Goal: Task Accomplishment & Management: Complete application form

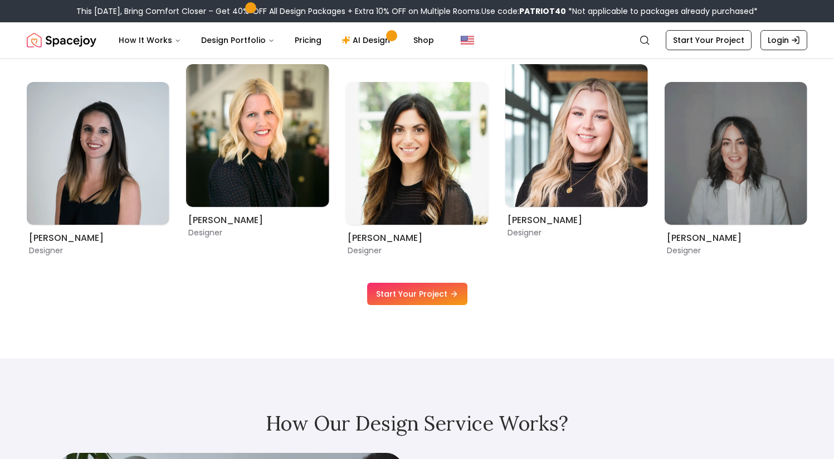
scroll to position [738, 0]
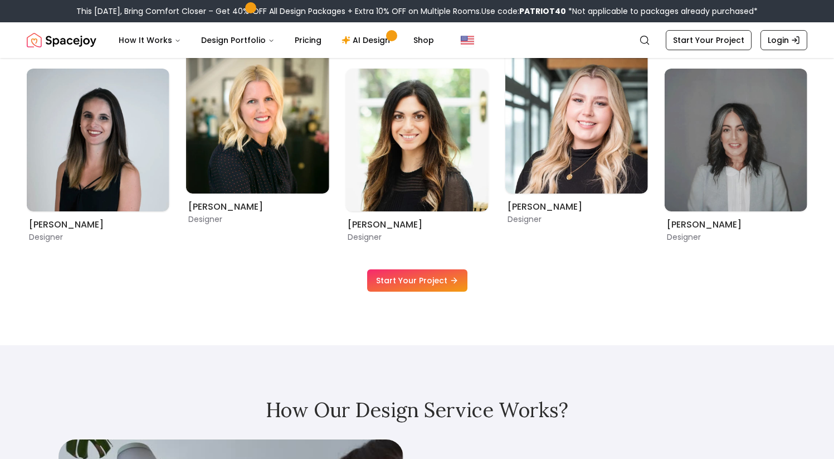
click at [384, 279] on link "Start Your Project" at bounding box center [417, 280] width 100 height 22
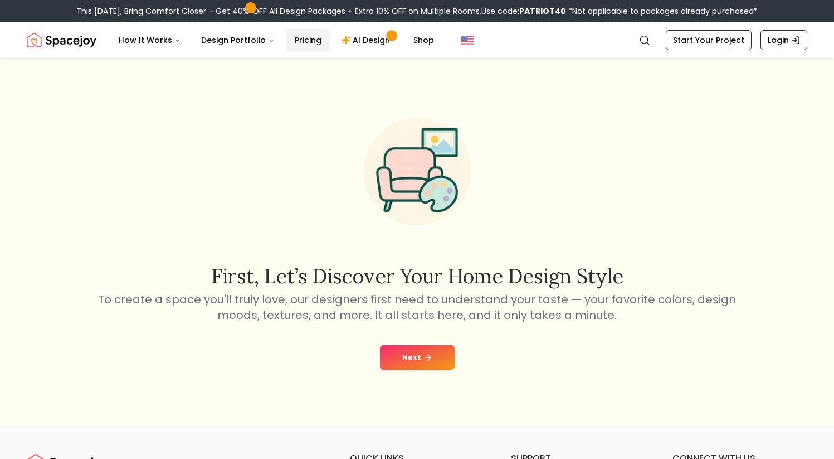
click at [293, 42] on link "Pricing" at bounding box center [308, 40] width 45 height 22
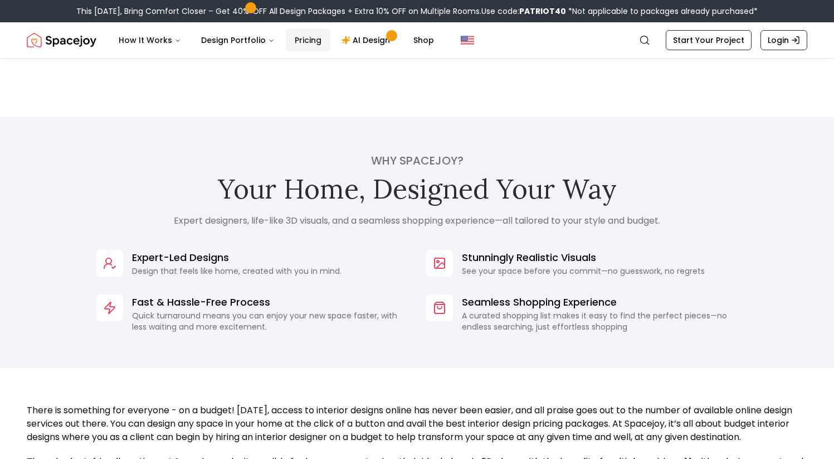
scroll to position [734, 0]
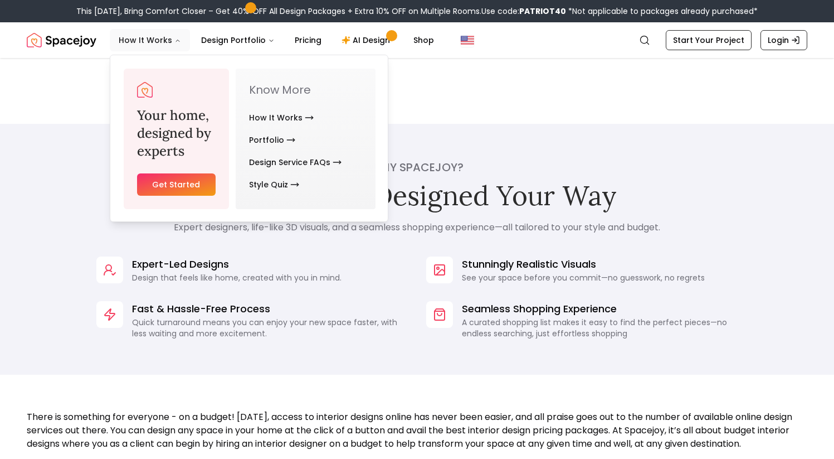
click at [149, 44] on button "How It Works" at bounding box center [150, 40] width 80 height 22
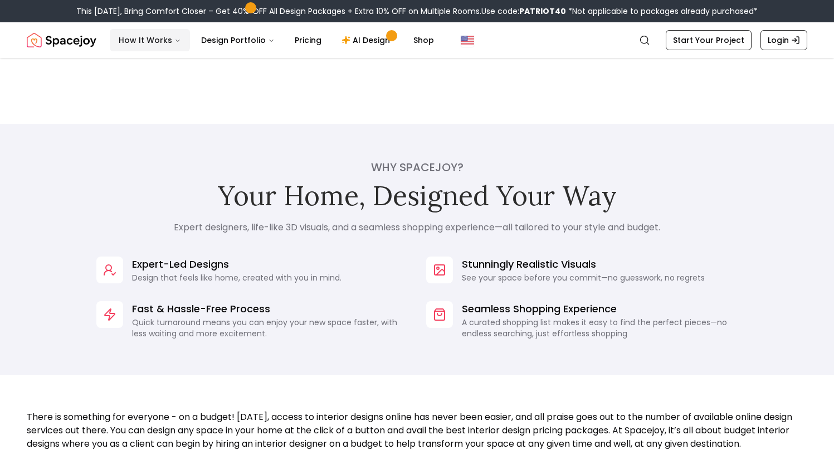
click at [149, 44] on button "How It Works" at bounding box center [150, 40] width 80 height 22
click at [82, 40] on img "Spacejoy" at bounding box center [62, 40] width 70 height 22
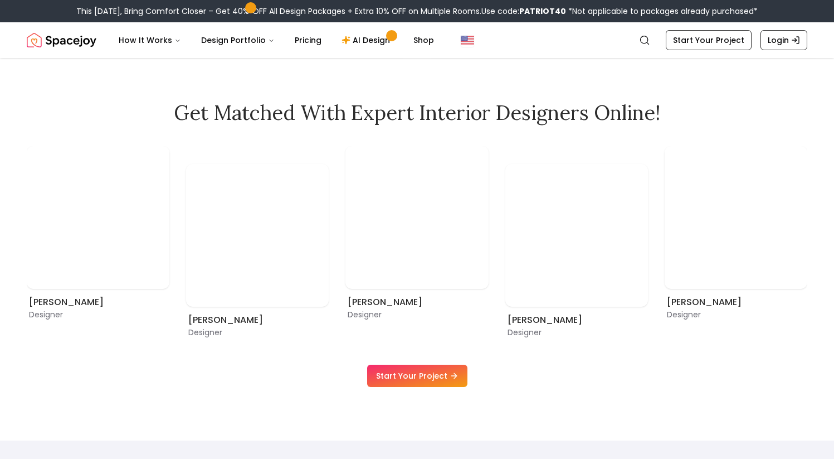
scroll to position [658, 0]
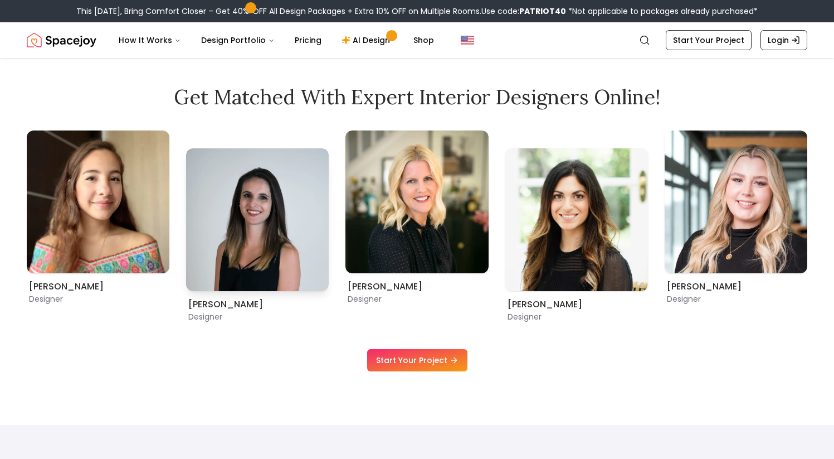
click at [246, 237] on img "2 / 9" at bounding box center [257, 219] width 143 height 143
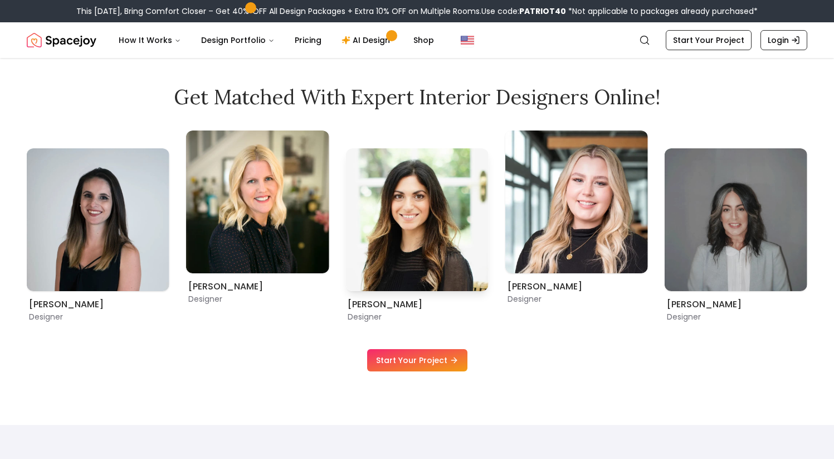
click at [365, 315] on p "Designer" at bounding box center [417, 316] width 138 height 11
click at [365, 303] on h6 "Christina Manzo" at bounding box center [417, 304] width 138 height 13
click at [428, 229] on img "4 / 9" at bounding box center [416, 219] width 143 height 143
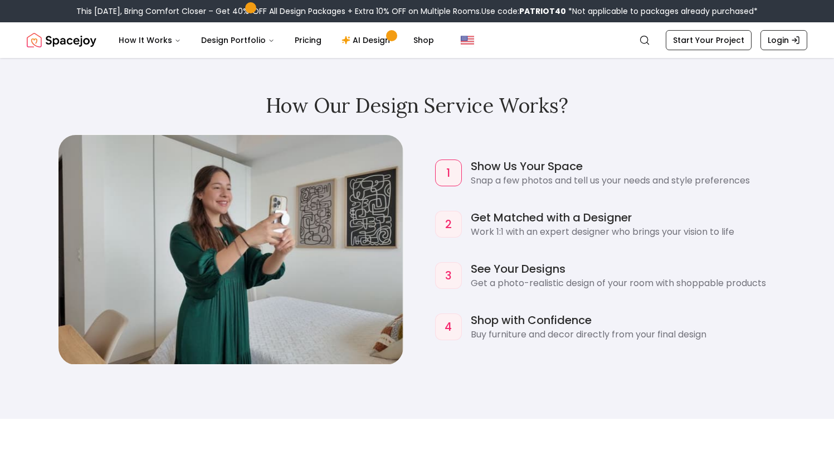
scroll to position [1044, 0]
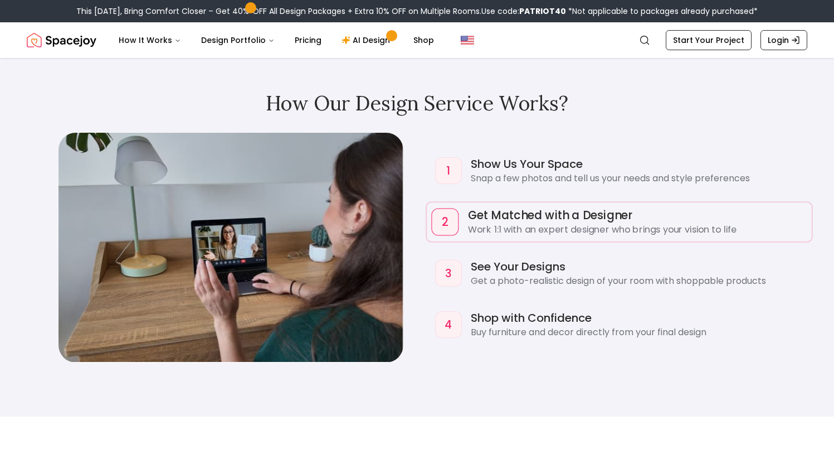
click at [474, 208] on h4 "Get Matched with a Designer" at bounding box center [636, 215] width 339 height 16
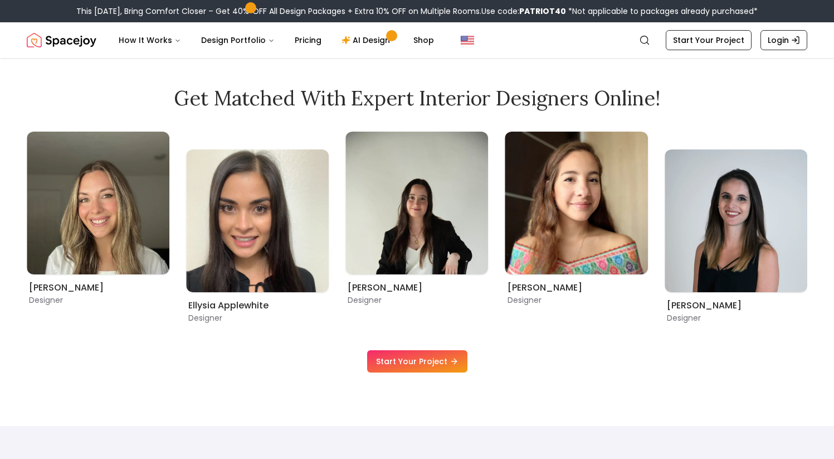
scroll to position [620, 0]
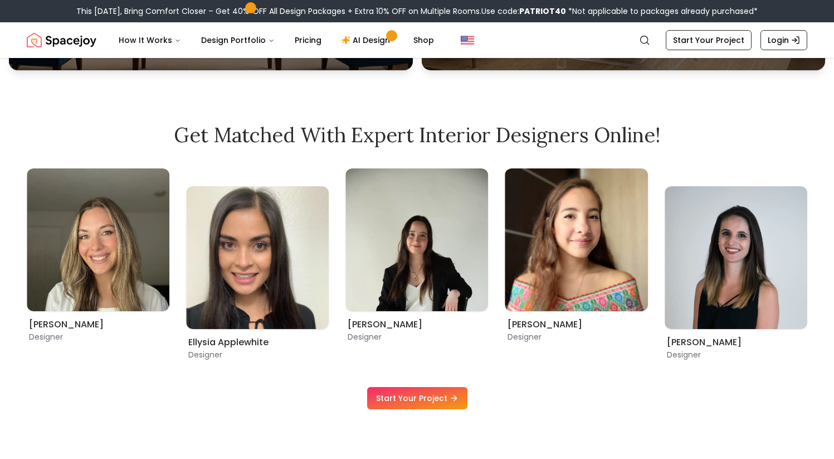
click at [389, 394] on link "Start Your Project" at bounding box center [417, 398] width 100 height 22
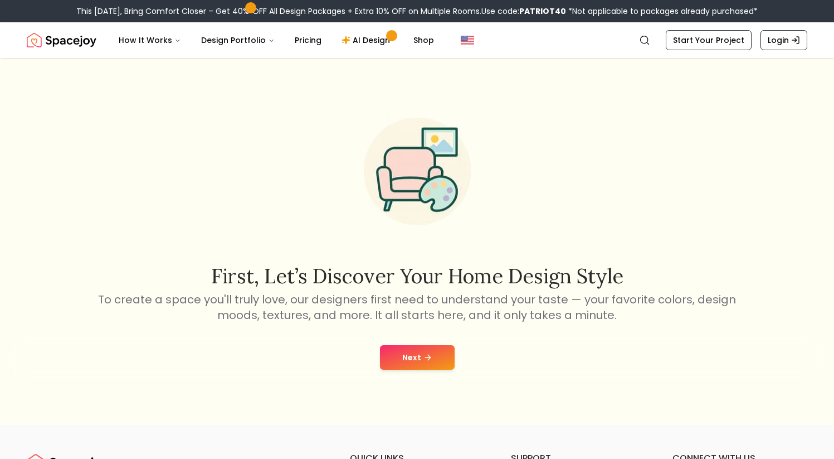
click at [390, 358] on button "Next" at bounding box center [417, 357] width 75 height 25
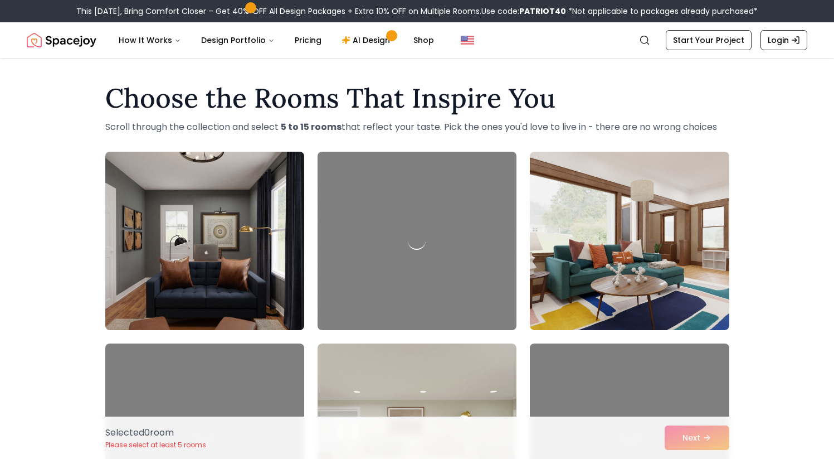
click at [255, 263] on img at bounding box center [204, 240] width 209 height 187
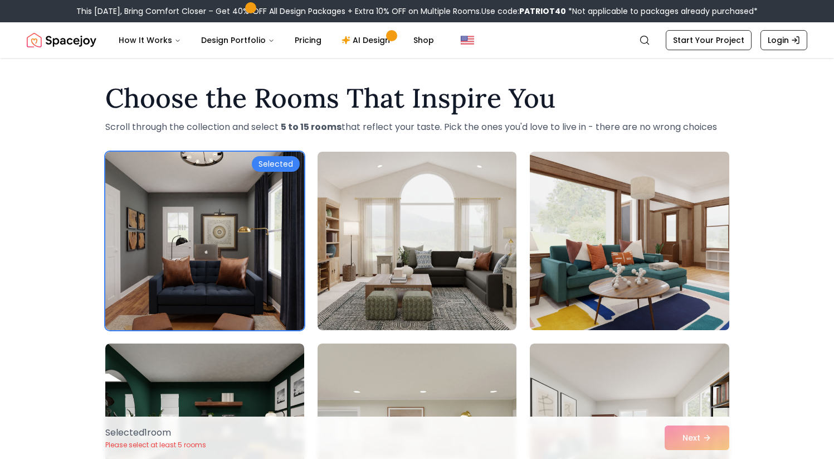
click at [597, 246] on img at bounding box center [629, 240] width 209 height 187
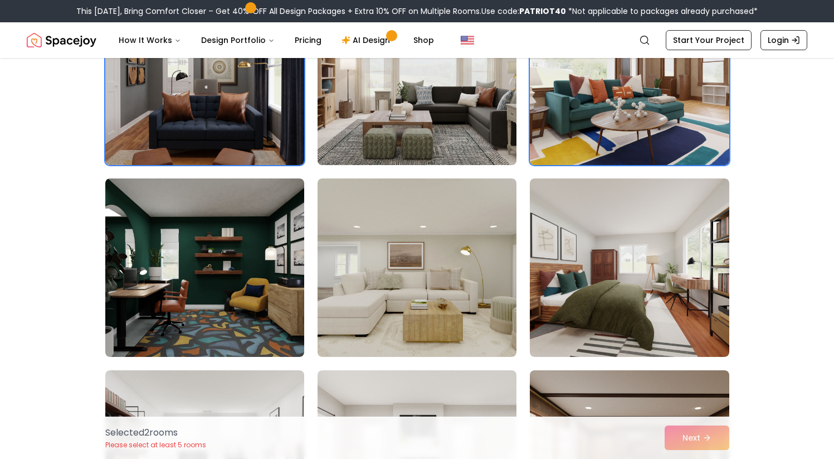
scroll to position [173, 0]
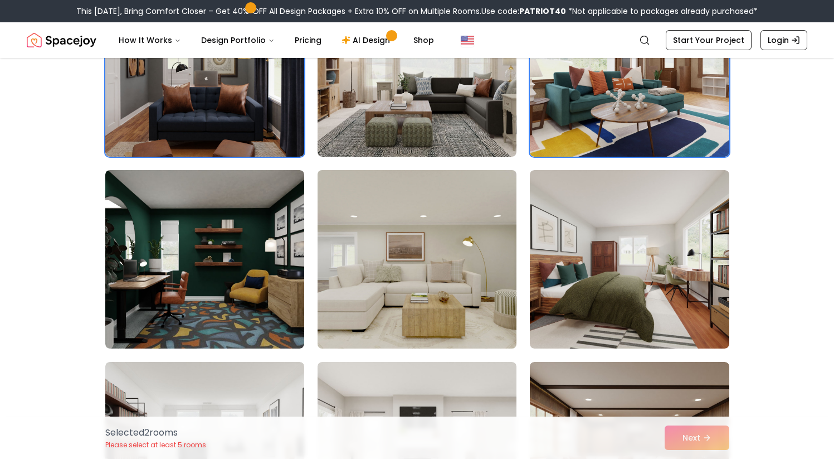
click at [407, 285] on img at bounding box center [417, 258] width 209 height 187
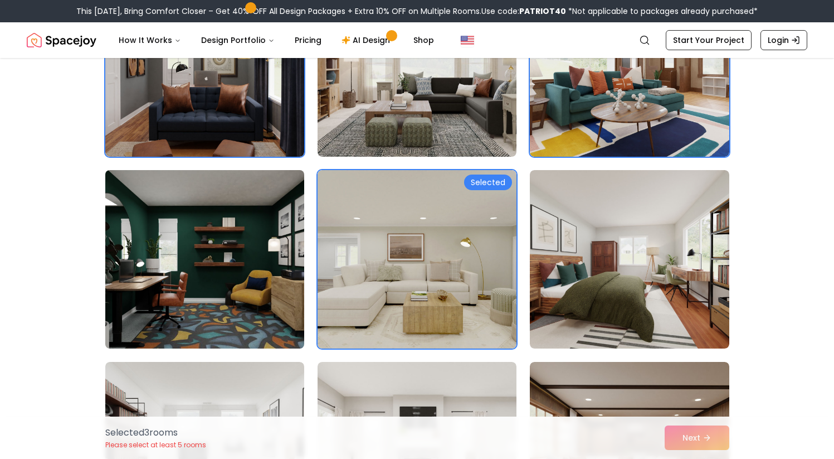
click at [241, 315] on img at bounding box center [204, 258] width 209 height 187
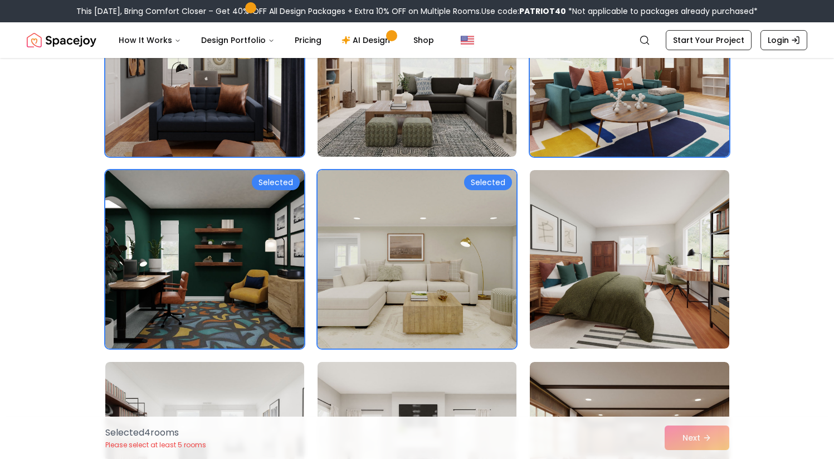
click at [328, 382] on img at bounding box center [417, 450] width 209 height 187
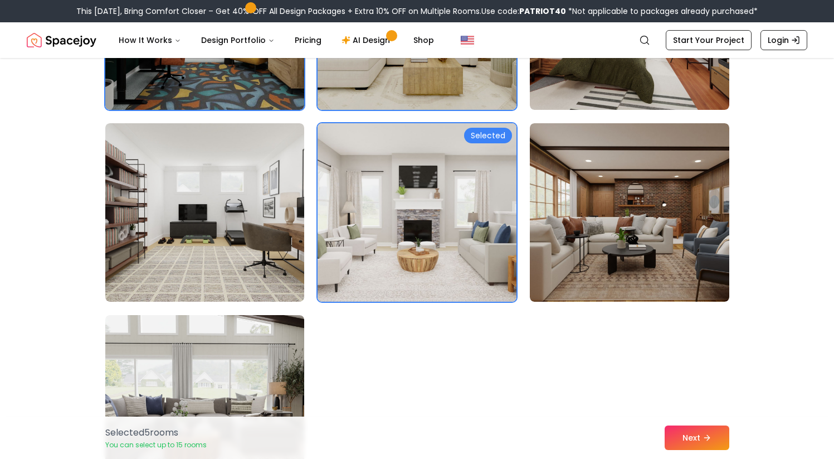
scroll to position [441, 0]
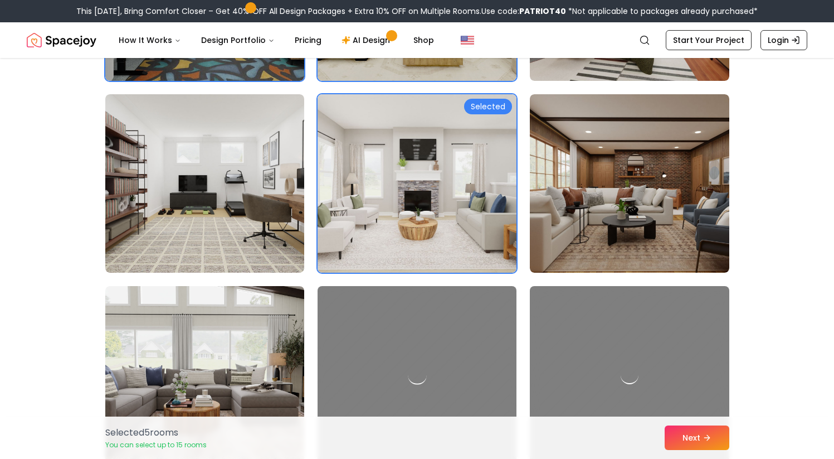
click at [356, 339] on div at bounding box center [417, 374] width 209 height 187
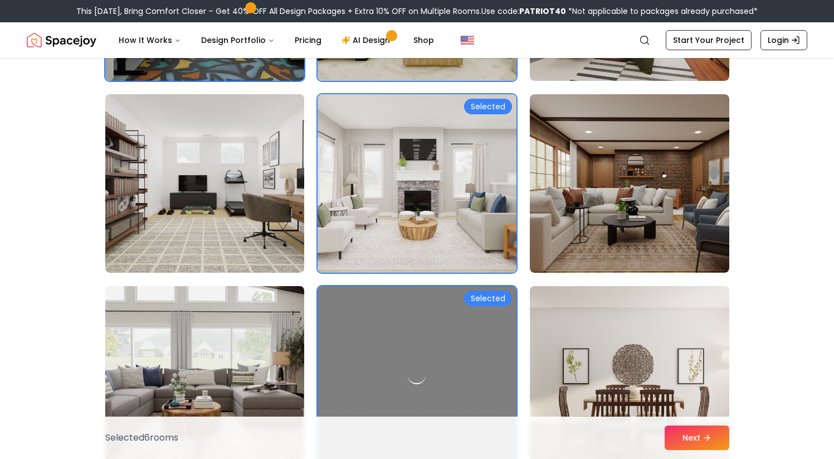
click at [241, 332] on img at bounding box center [204, 374] width 209 height 187
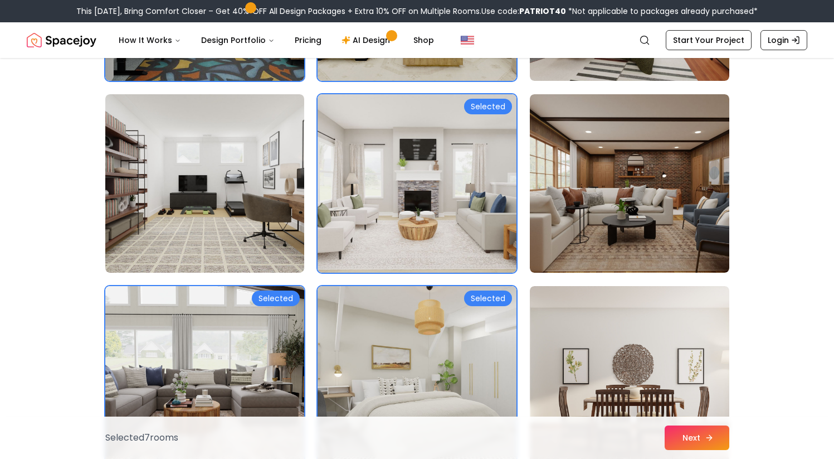
click at [691, 436] on button "Next" at bounding box center [697, 437] width 65 height 25
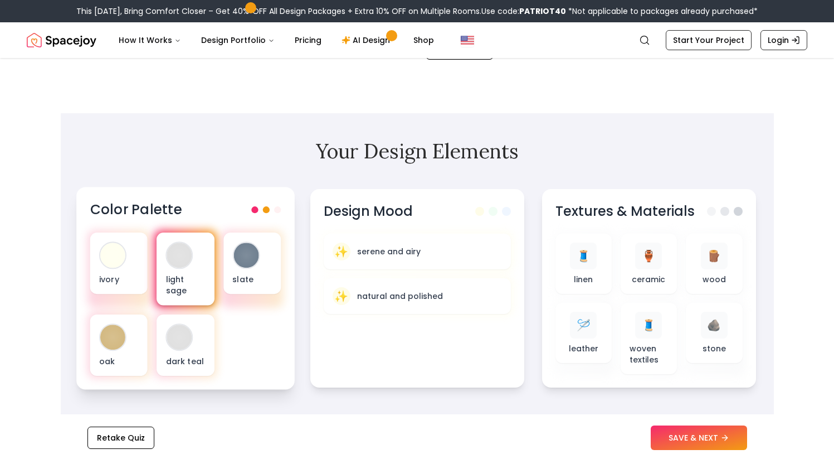
click at [176, 243] on div at bounding box center [179, 254] width 25 height 25
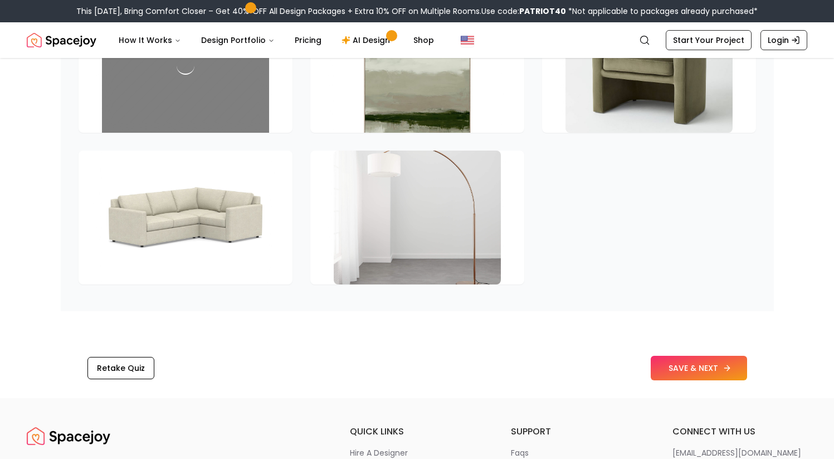
click at [702, 367] on button "SAVE & NEXT" at bounding box center [699, 367] width 96 height 25
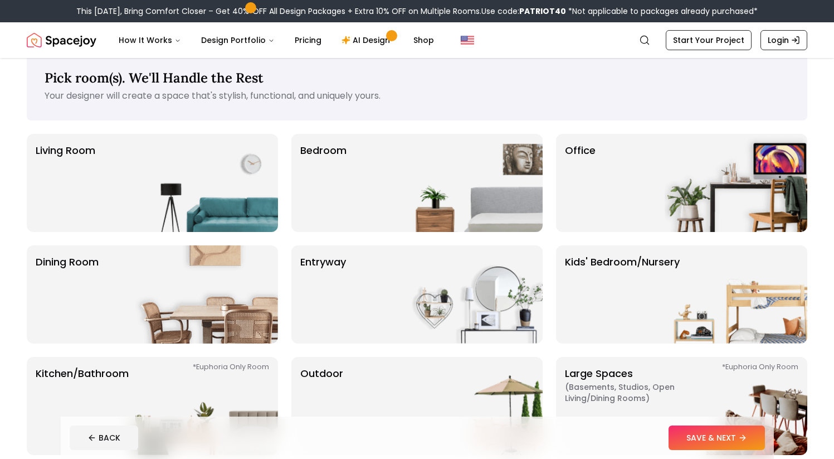
scroll to position [12, 0]
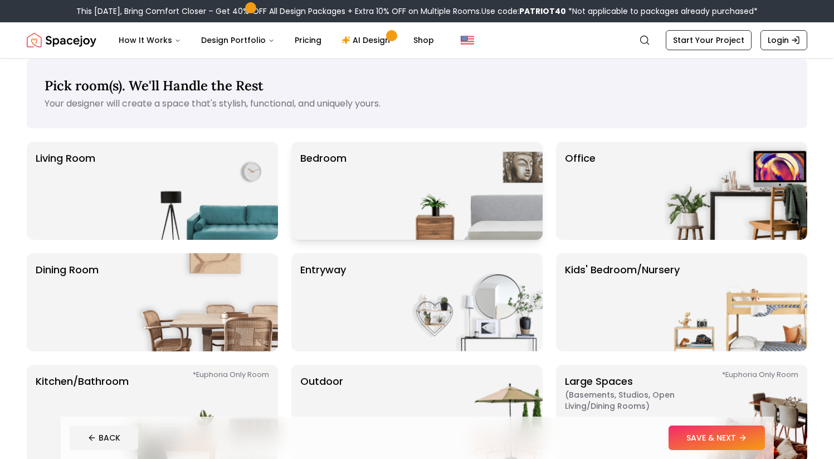
click at [413, 197] on img at bounding box center [471, 191] width 143 height 98
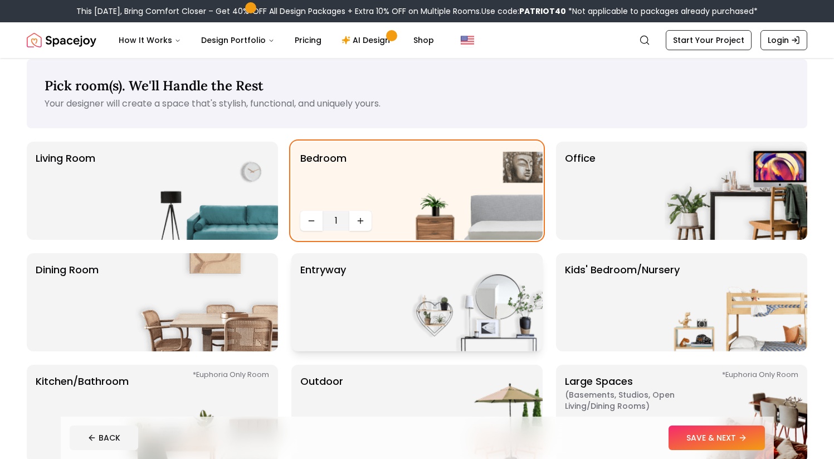
click at [378, 298] on div "entryway" at bounding box center [416, 302] width 251 height 98
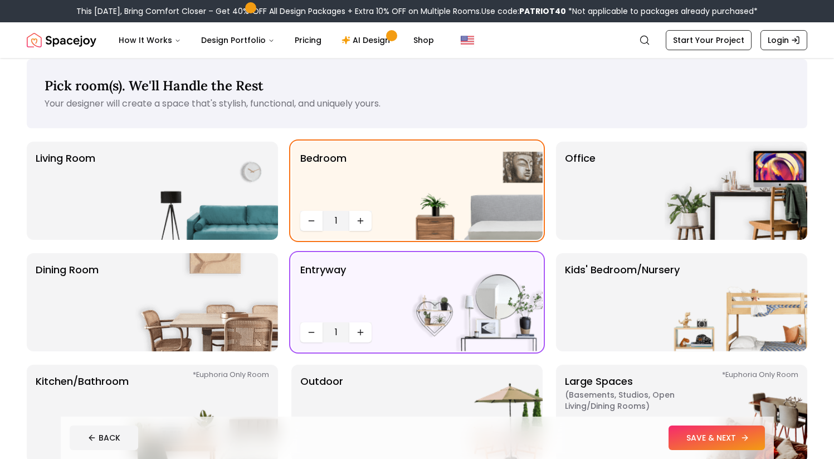
click at [695, 433] on button "SAVE & NEXT" at bounding box center [717, 437] width 96 height 25
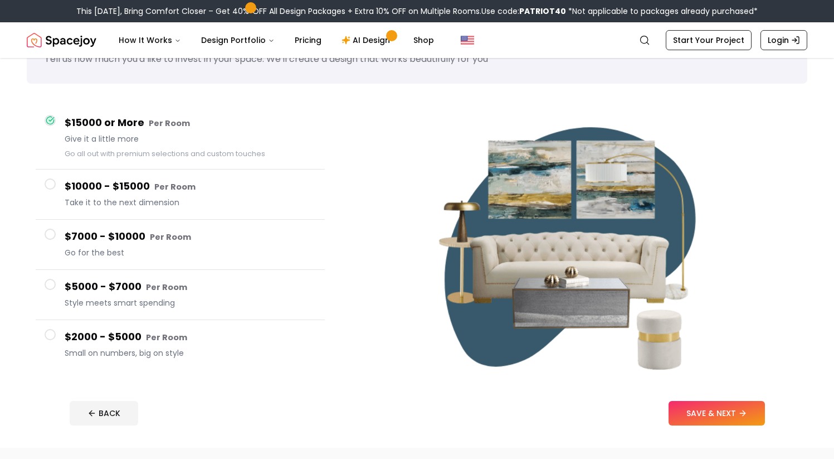
scroll to position [81, 0]
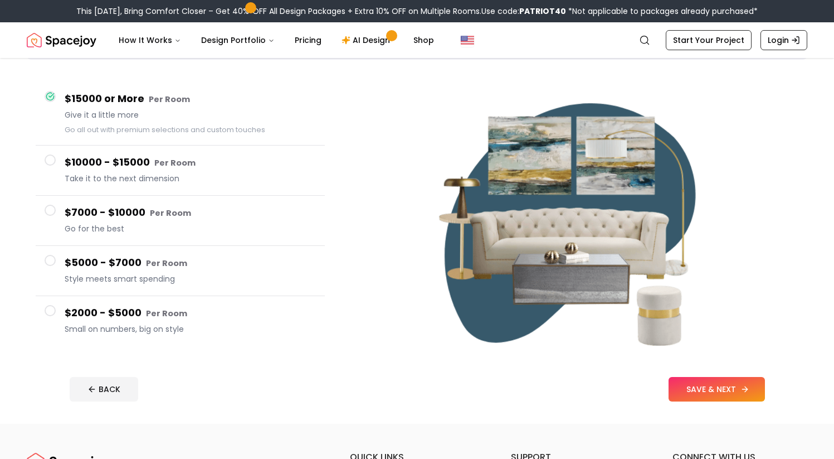
click at [681, 388] on button "SAVE & NEXT" at bounding box center [717, 389] width 96 height 25
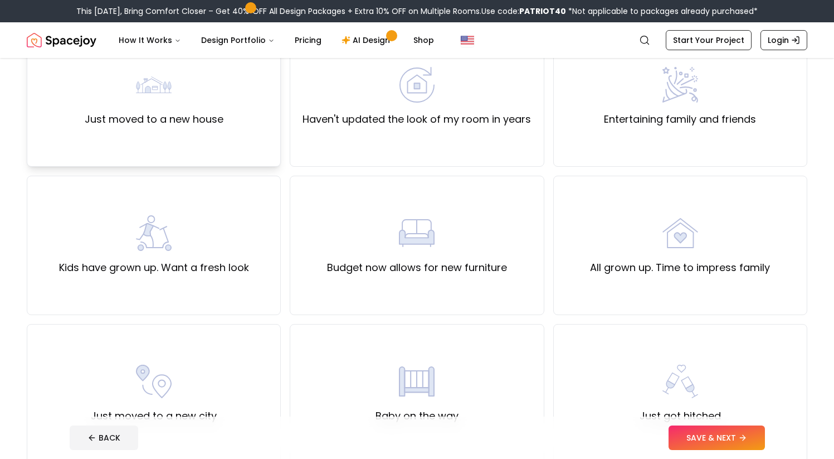
scroll to position [130, 0]
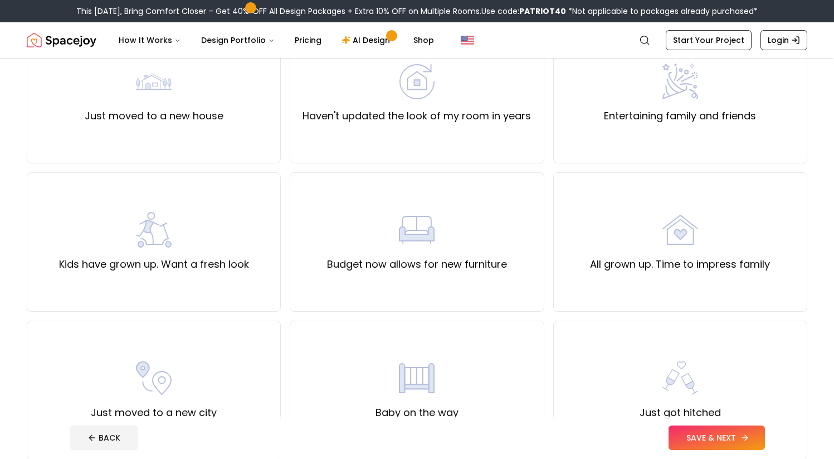
click at [701, 439] on button "SAVE & NEXT" at bounding box center [717, 437] width 96 height 25
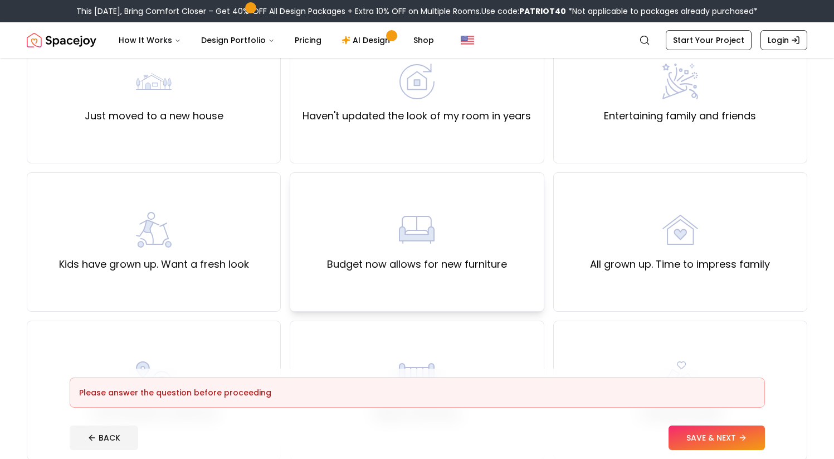
click at [387, 248] on div "Budget now allows for new furniture" at bounding box center [417, 242] width 180 height 60
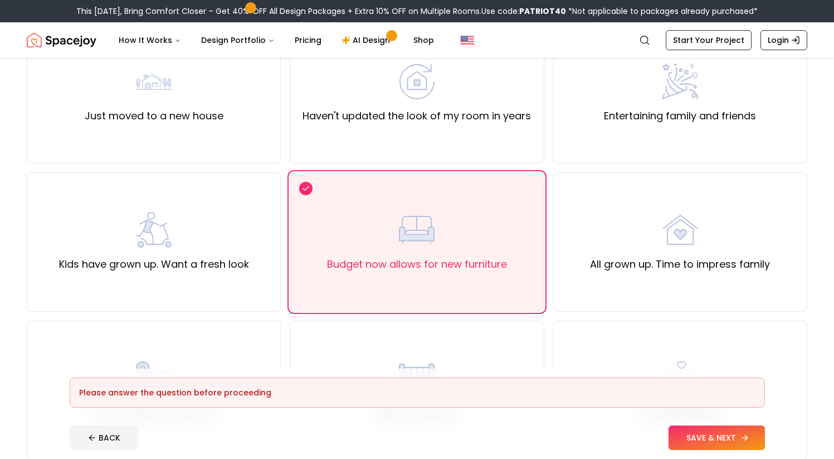
click at [690, 427] on button "SAVE & NEXT" at bounding box center [717, 437] width 96 height 25
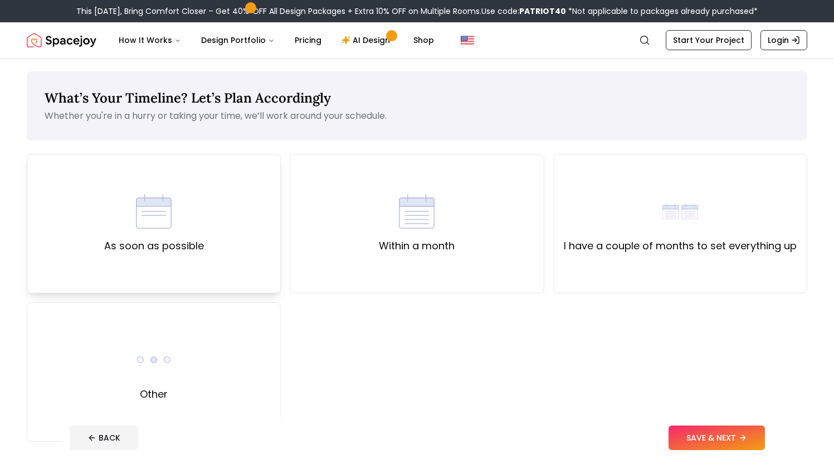
click at [248, 270] on div "As soon as possible" at bounding box center [154, 223] width 254 height 139
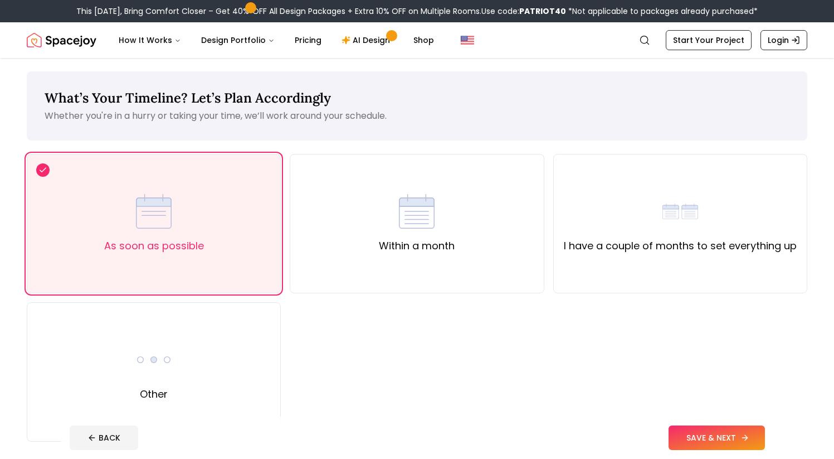
click at [678, 437] on button "SAVE & NEXT" at bounding box center [717, 437] width 96 height 25
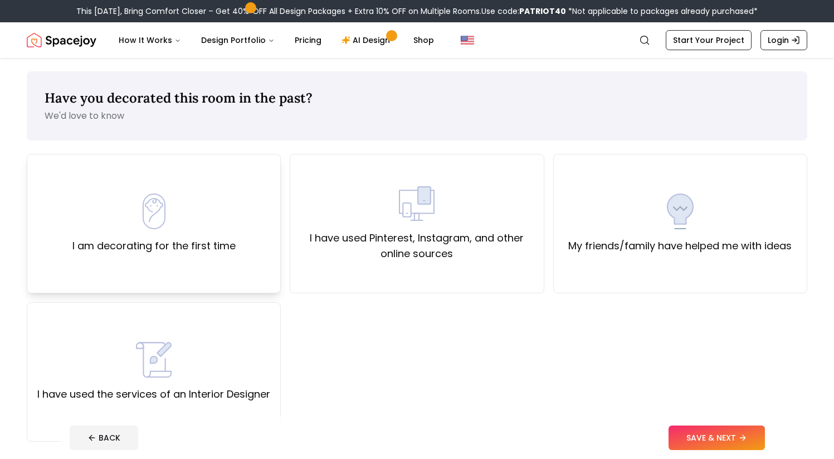
click at [184, 247] on label "I am decorating for the first time" at bounding box center [153, 246] width 163 height 16
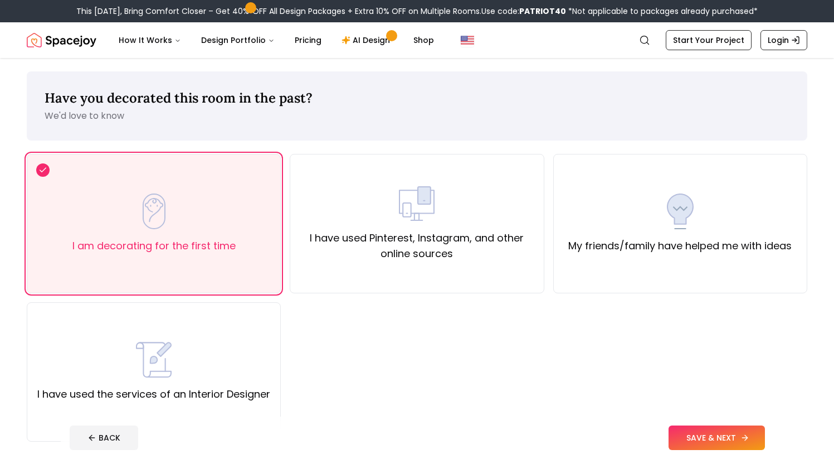
click at [727, 433] on button "SAVE & NEXT" at bounding box center [717, 437] width 96 height 25
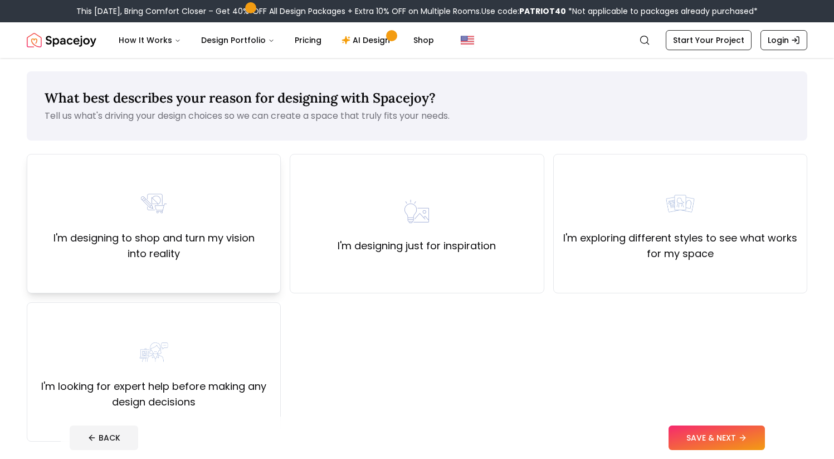
click at [264, 261] on label "I'm designing to shop and turn my vision into reality" at bounding box center [153, 245] width 235 height 31
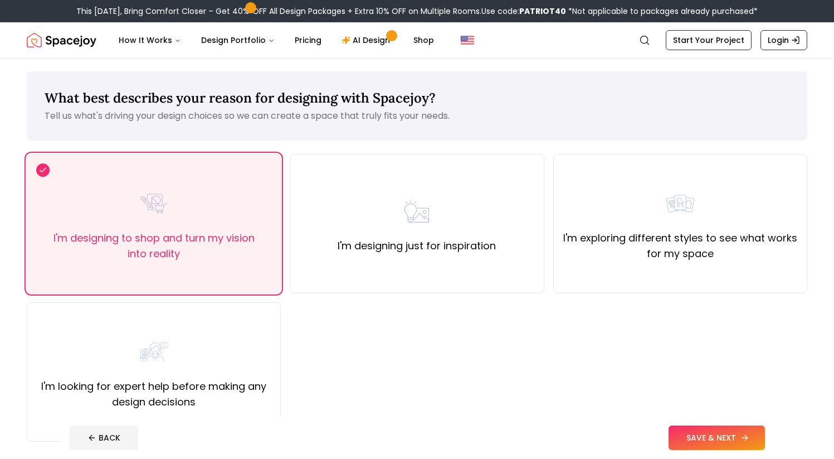
click at [709, 428] on button "SAVE & NEXT" at bounding box center [717, 437] width 96 height 25
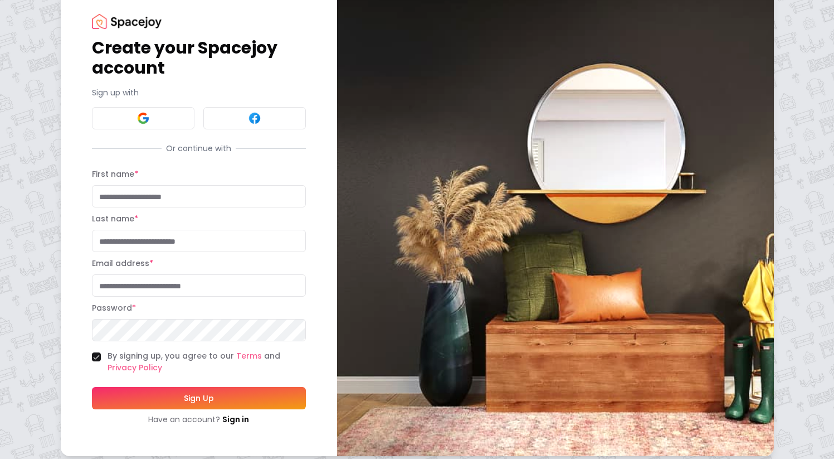
scroll to position [32, 0]
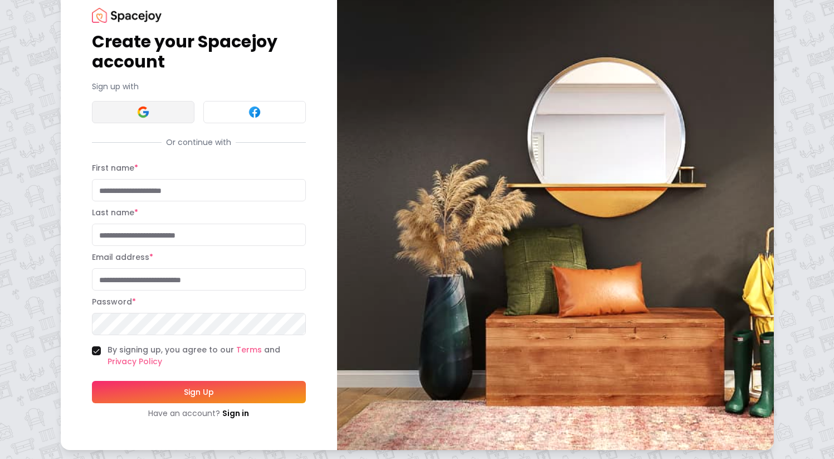
click at [147, 114] on img at bounding box center [143, 111] width 13 height 13
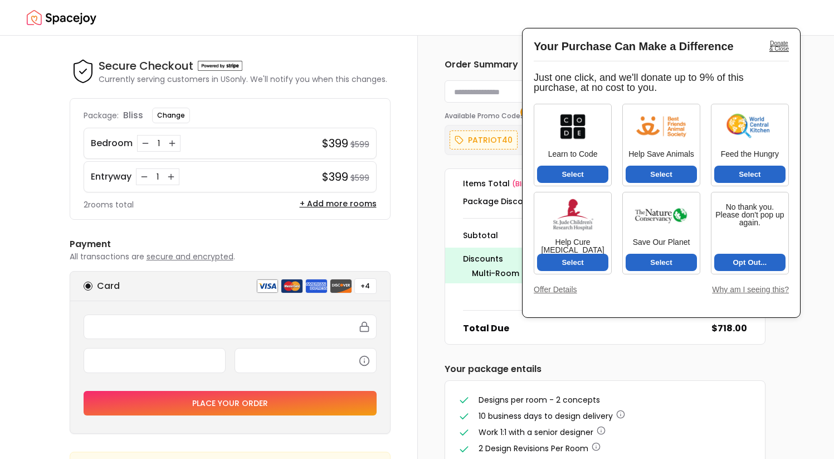
click at [44, 22] on img "Spacejoy" at bounding box center [62, 18] width 70 height 22
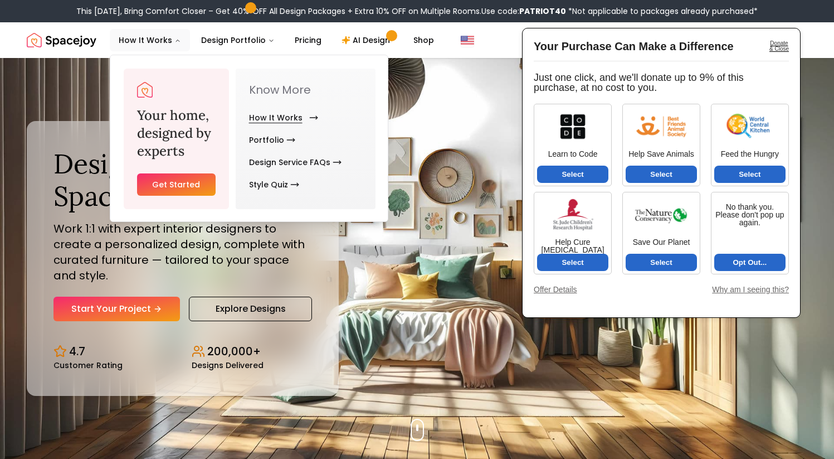
click at [264, 119] on link "How It Works" at bounding box center [281, 117] width 65 height 22
click at [191, 183] on link "Get Started" at bounding box center [176, 184] width 79 height 22
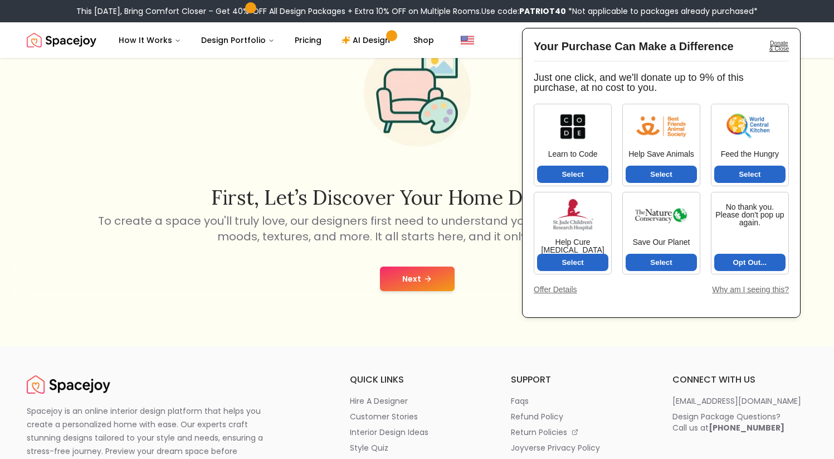
scroll to position [104, 0]
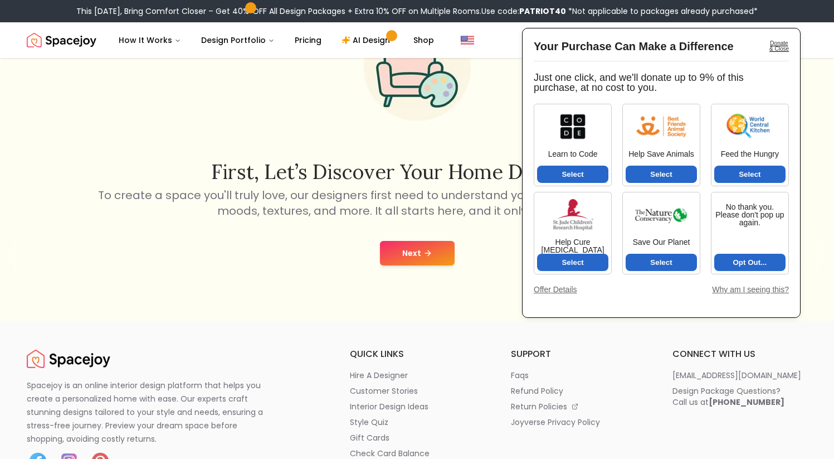
click at [406, 259] on button "Next" at bounding box center [417, 253] width 75 height 25
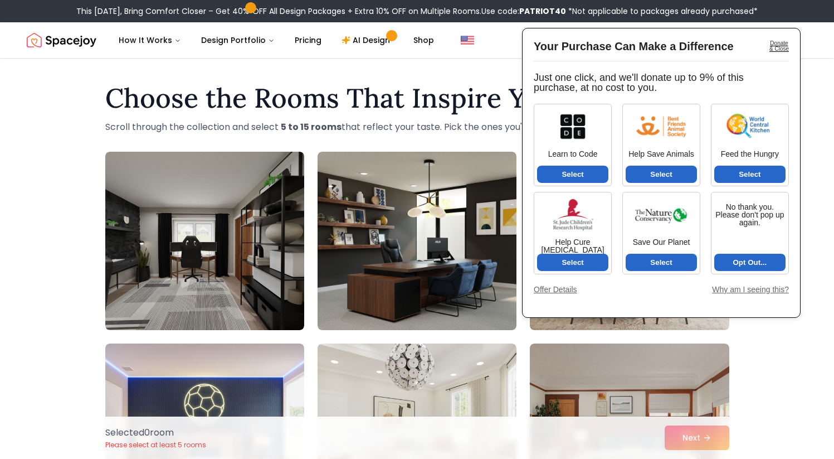
click at [779, 47] on div "Donate & Close" at bounding box center [779, 46] width 20 height 11
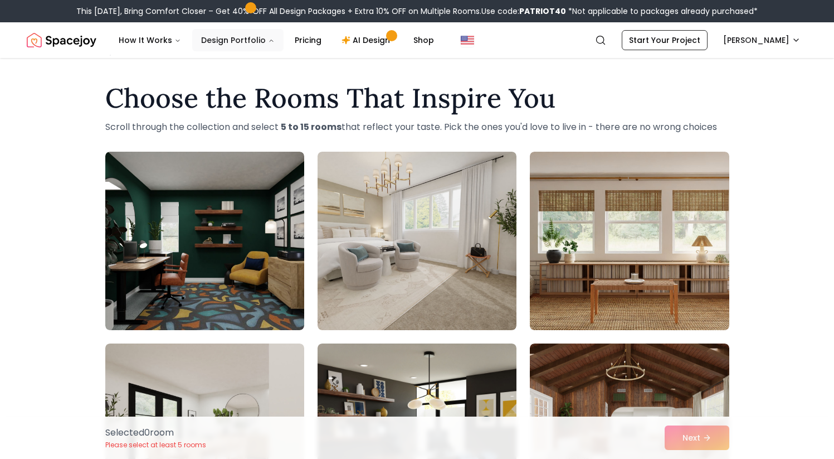
click at [228, 45] on button "Design Portfolio" at bounding box center [237, 40] width 91 height 22
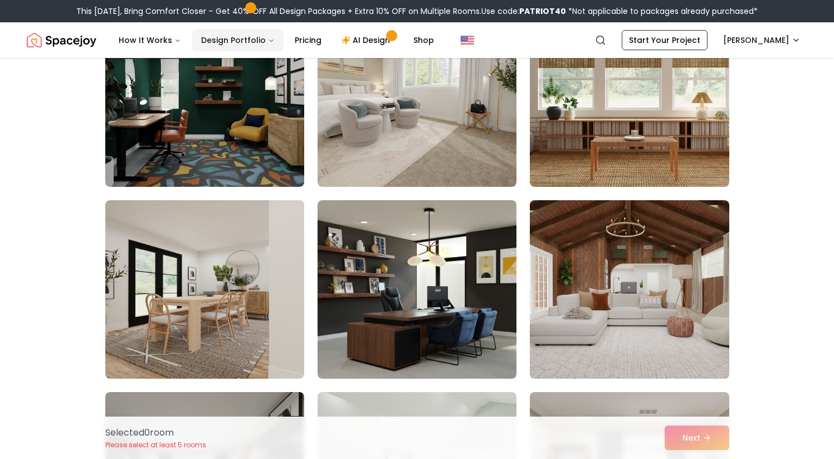
scroll to position [179, 0]
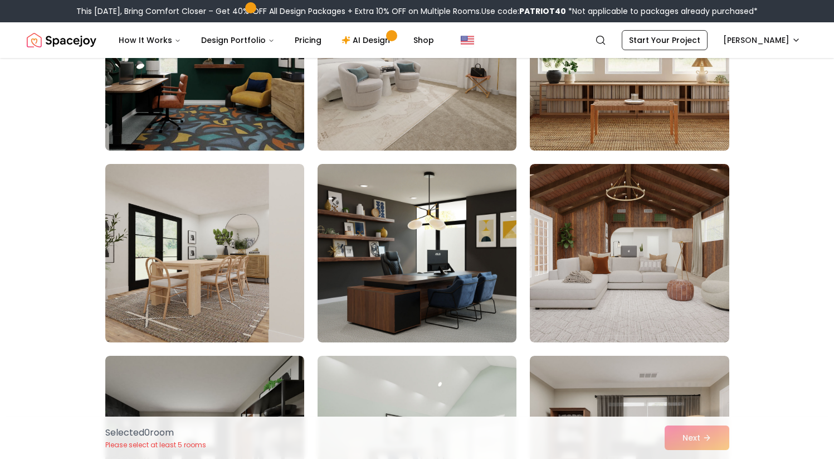
click at [228, 105] on img at bounding box center [204, 61] width 209 height 187
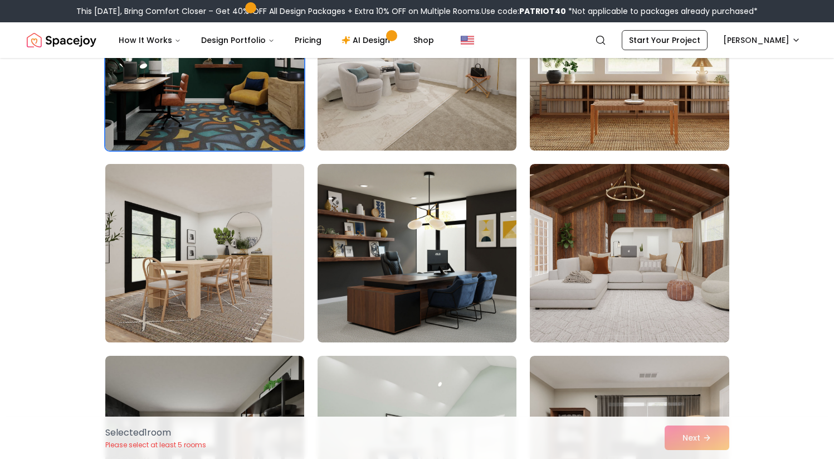
click at [198, 254] on img at bounding box center [204, 252] width 209 height 187
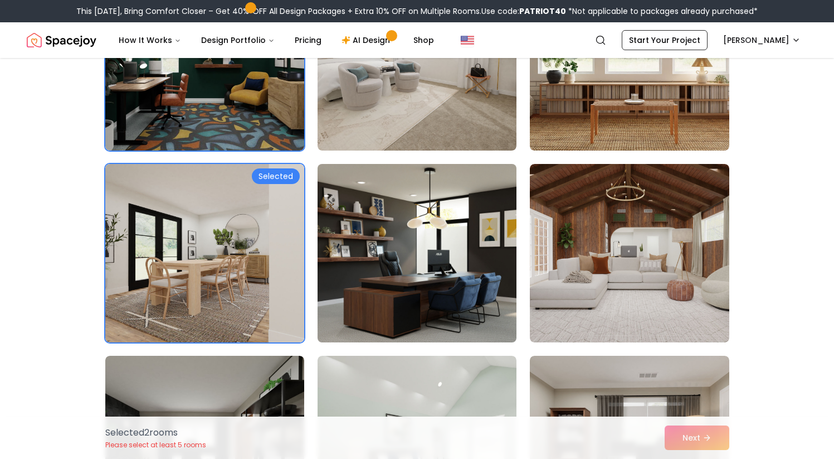
click at [368, 258] on img at bounding box center [417, 252] width 209 height 187
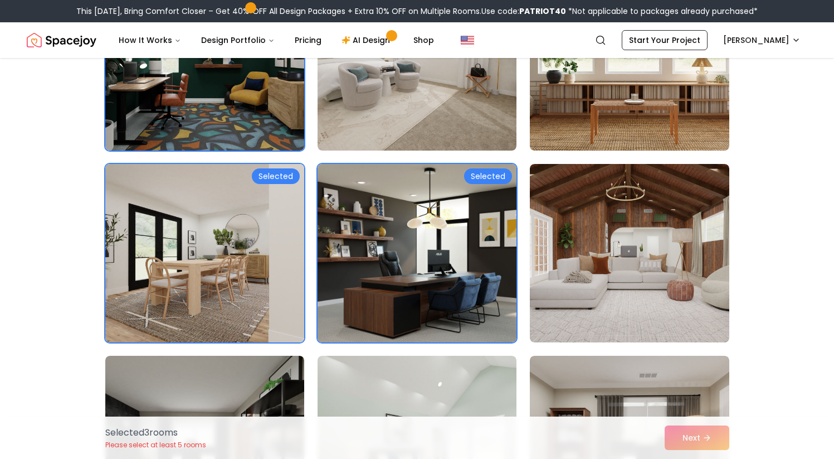
scroll to position [0, 0]
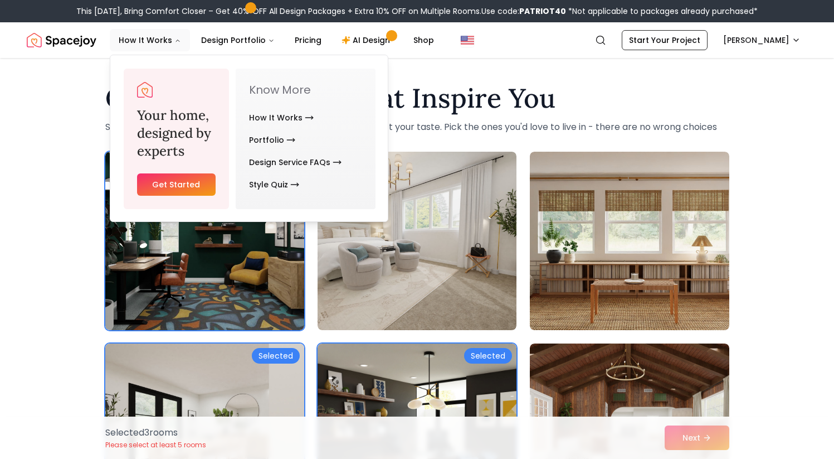
click at [154, 181] on link "Get Started" at bounding box center [176, 184] width 79 height 22
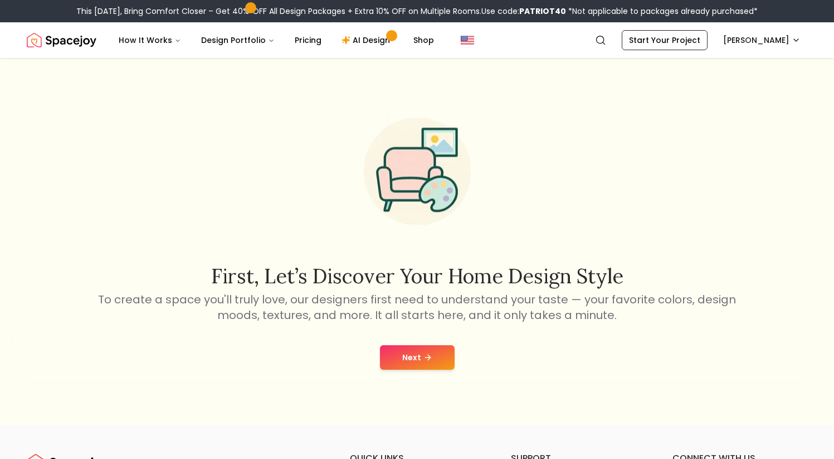
click at [84, 43] on img "Spacejoy" at bounding box center [62, 40] width 70 height 22
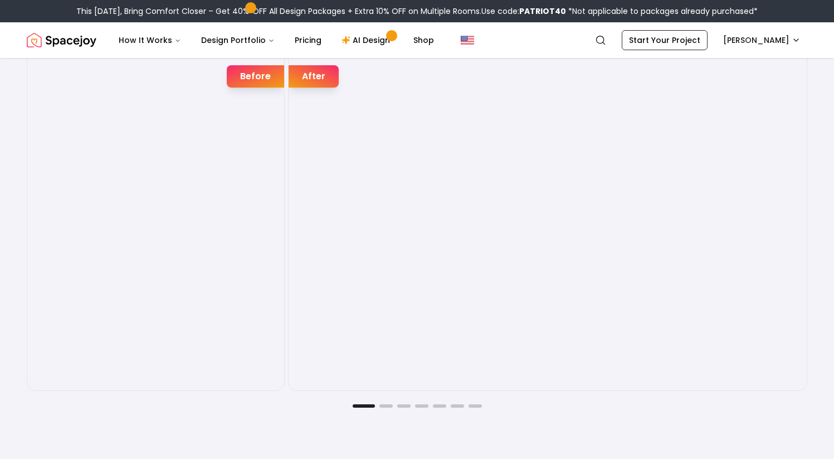
scroll to position [1868, 0]
